Goal: Task Accomplishment & Management: Manage account settings

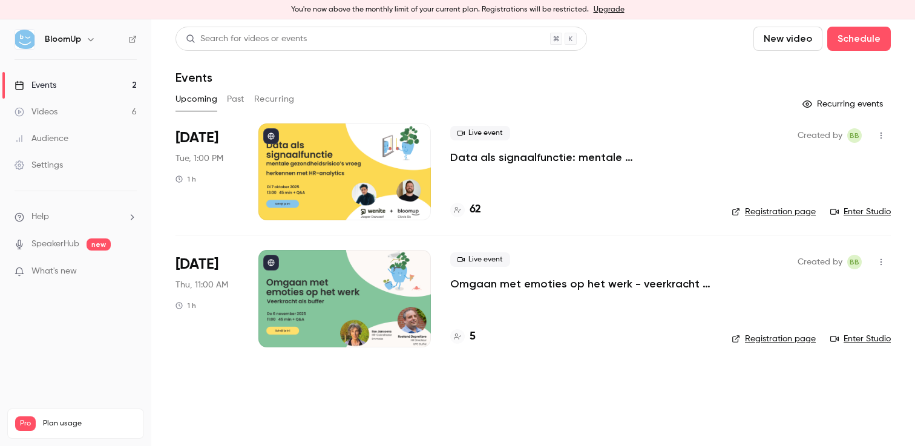
click at [343, 140] on div at bounding box center [344, 171] width 172 height 97
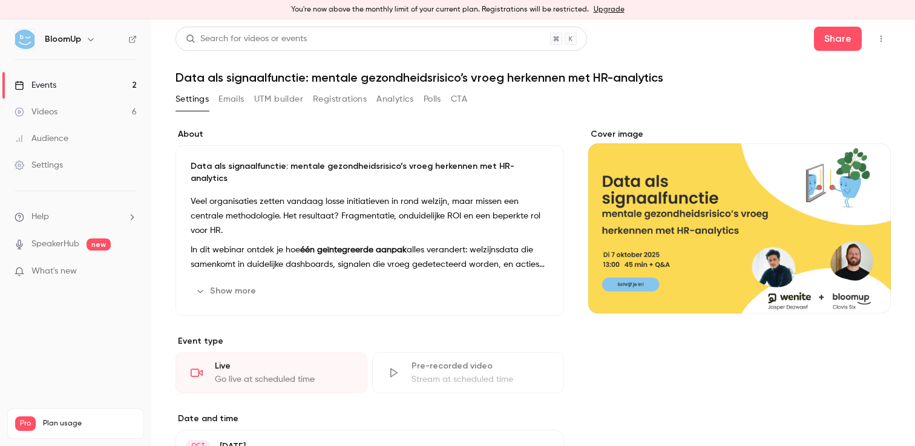
click at [340, 101] on button "Registrations" at bounding box center [340, 99] width 54 height 19
